Goal: Find specific page/section: Find specific page/section

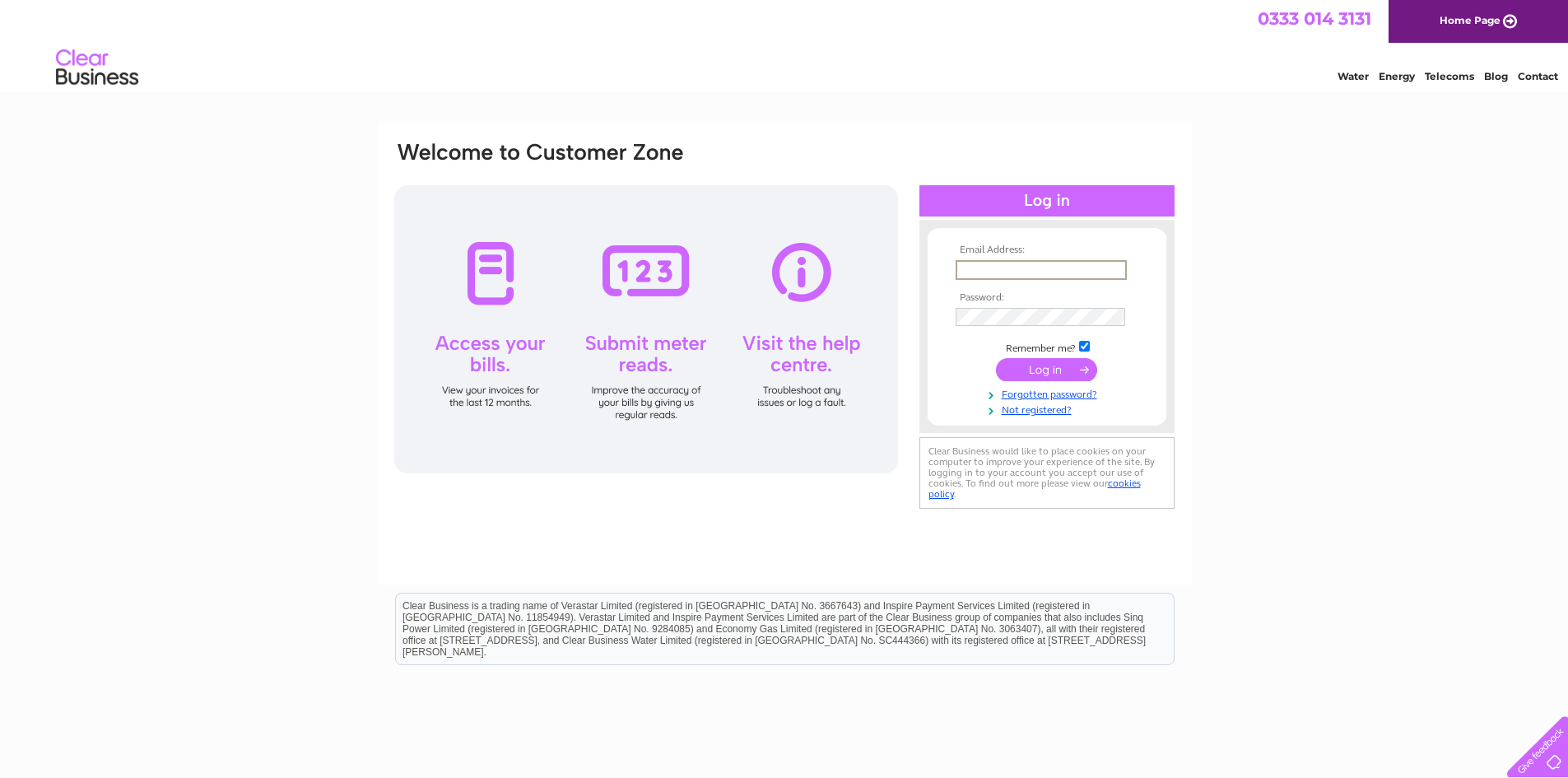
click at [1025, 264] on input "text" at bounding box center [1041, 270] width 171 height 20
click at [1065, 269] on input "text" at bounding box center [1041, 270] width 171 height 20
type input "denise@i-d-h.co.uk"
click at [996, 359] on input "submit" at bounding box center [1047, 370] width 101 height 23
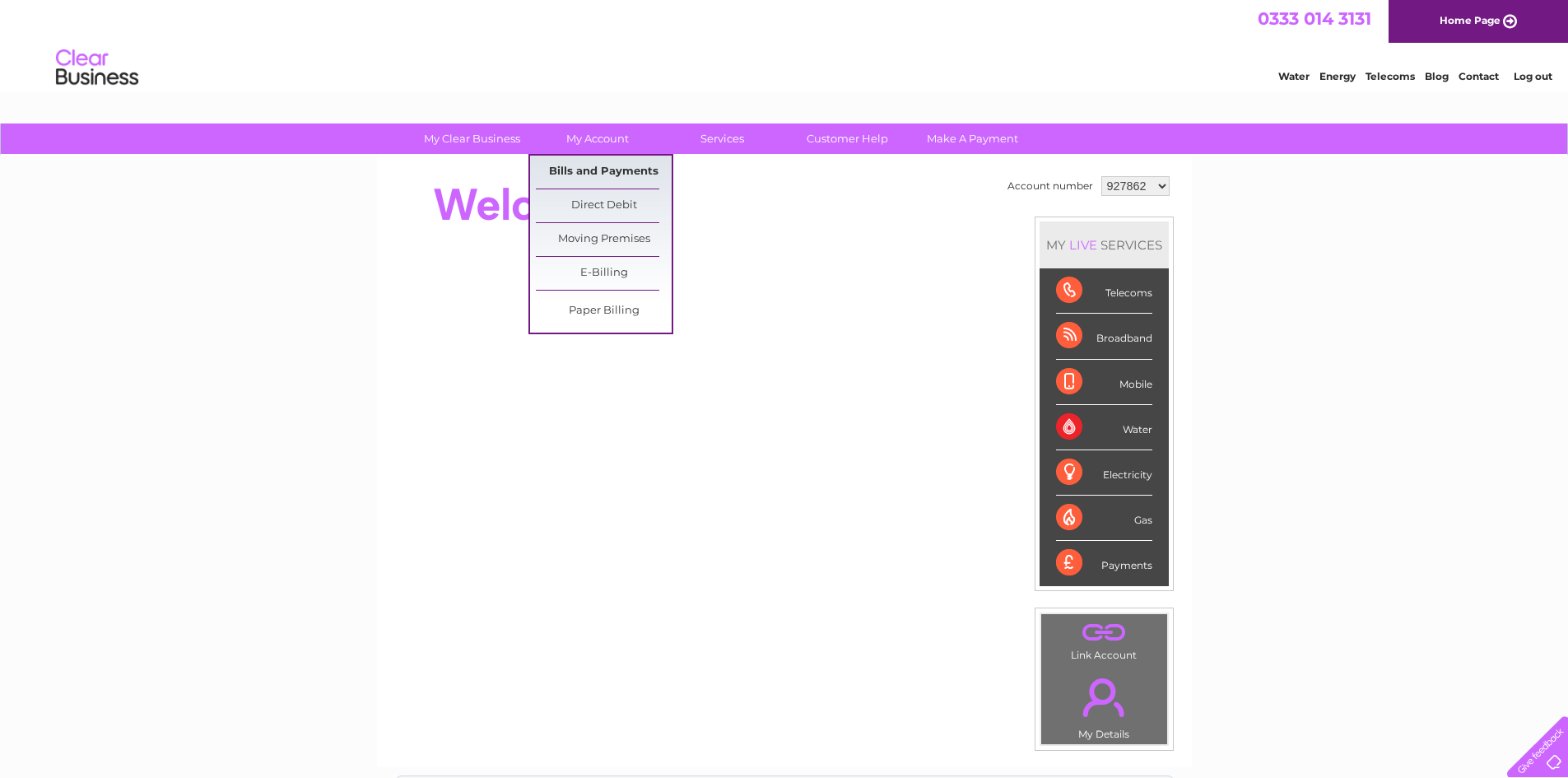
click at [589, 165] on link "Bills and Payments" at bounding box center [604, 172] width 136 height 33
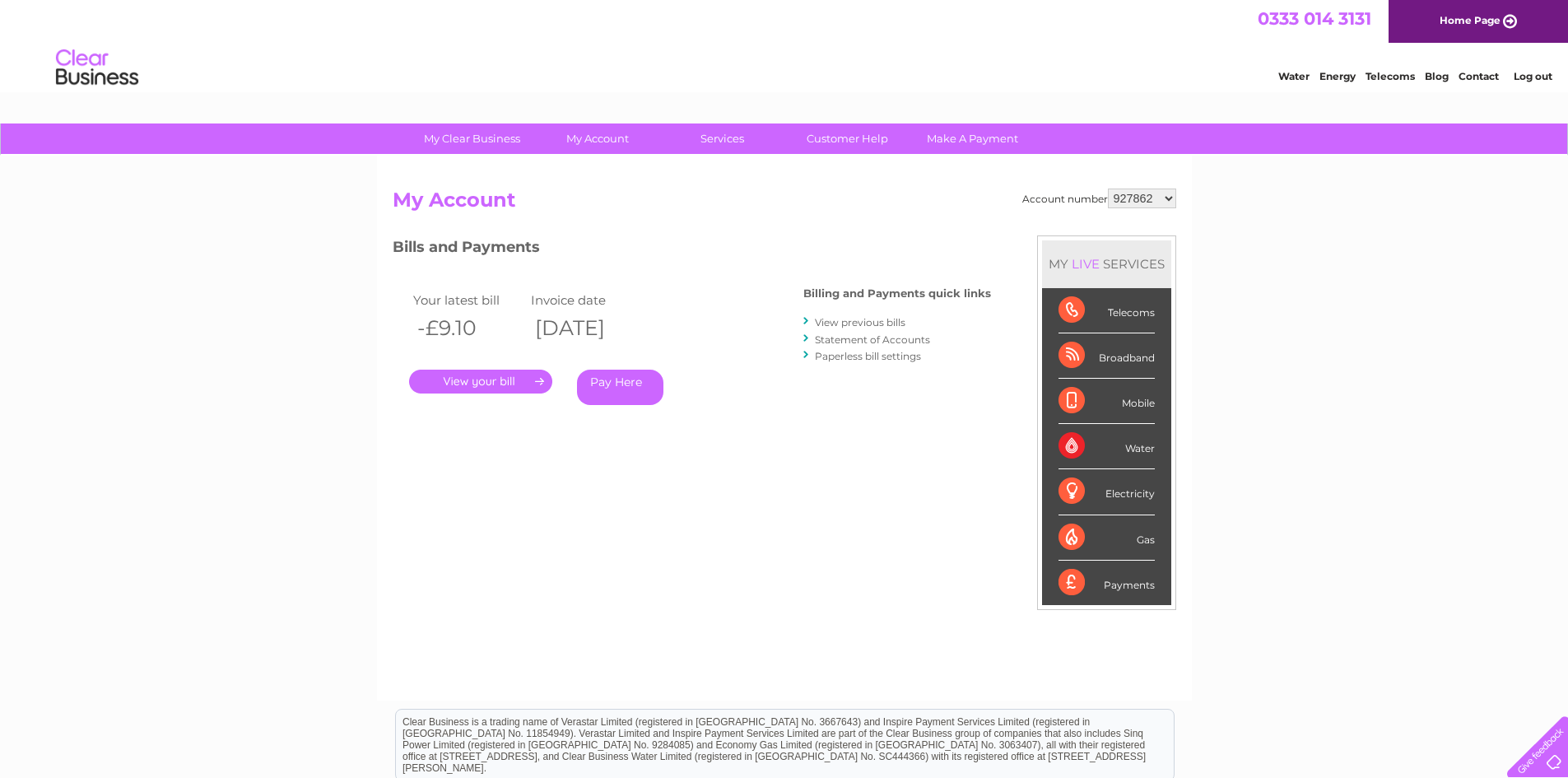
click at [497, 381] on link "." at bounding box center [480, 381] width 144 height 23
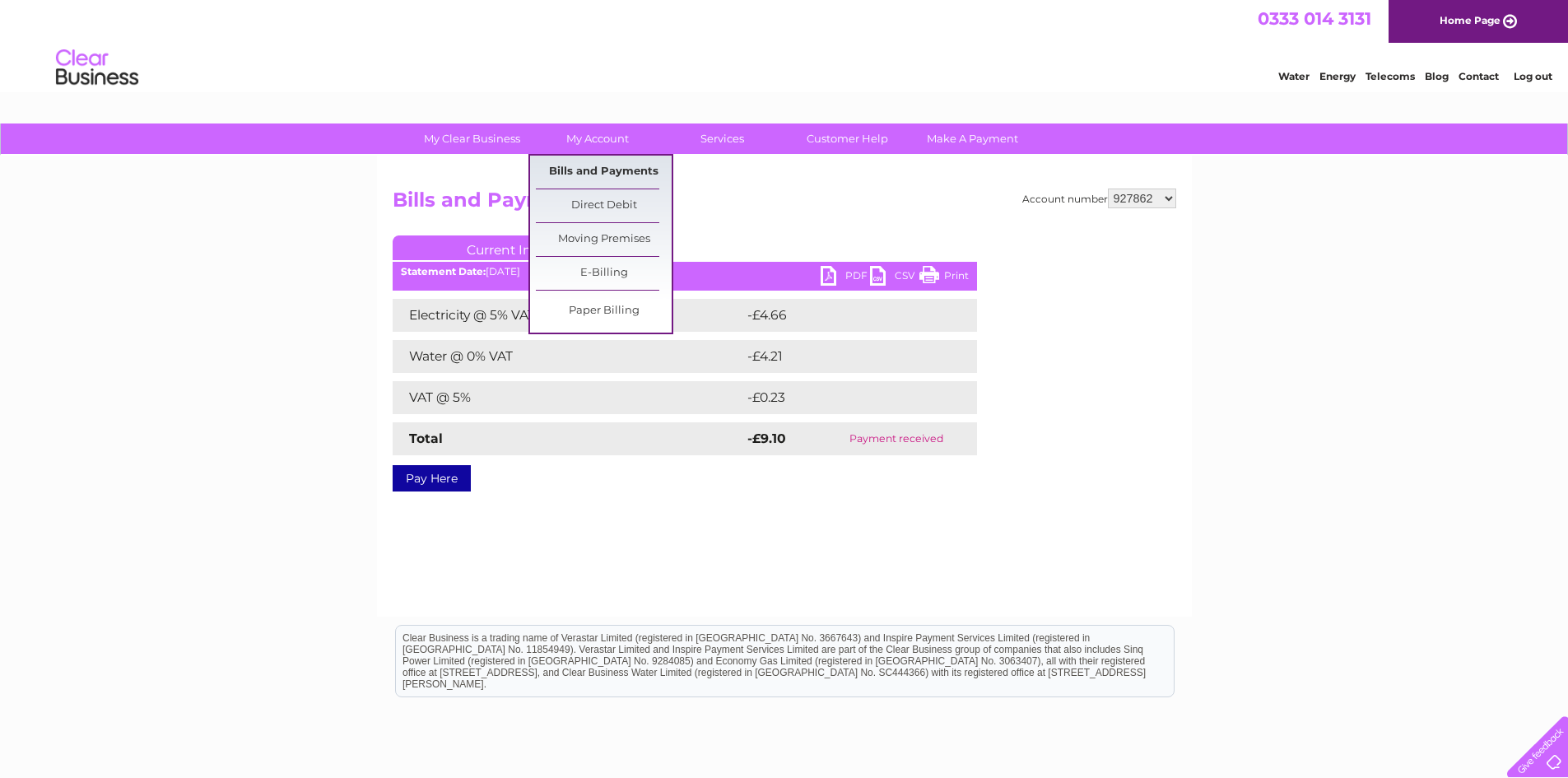
click at [604, 165] on link "Bills and Payments" at bounding box center [604, 172] width 136 height 33
